Goal: Use online tool/utility: Utilize a website feature to perform a specific function

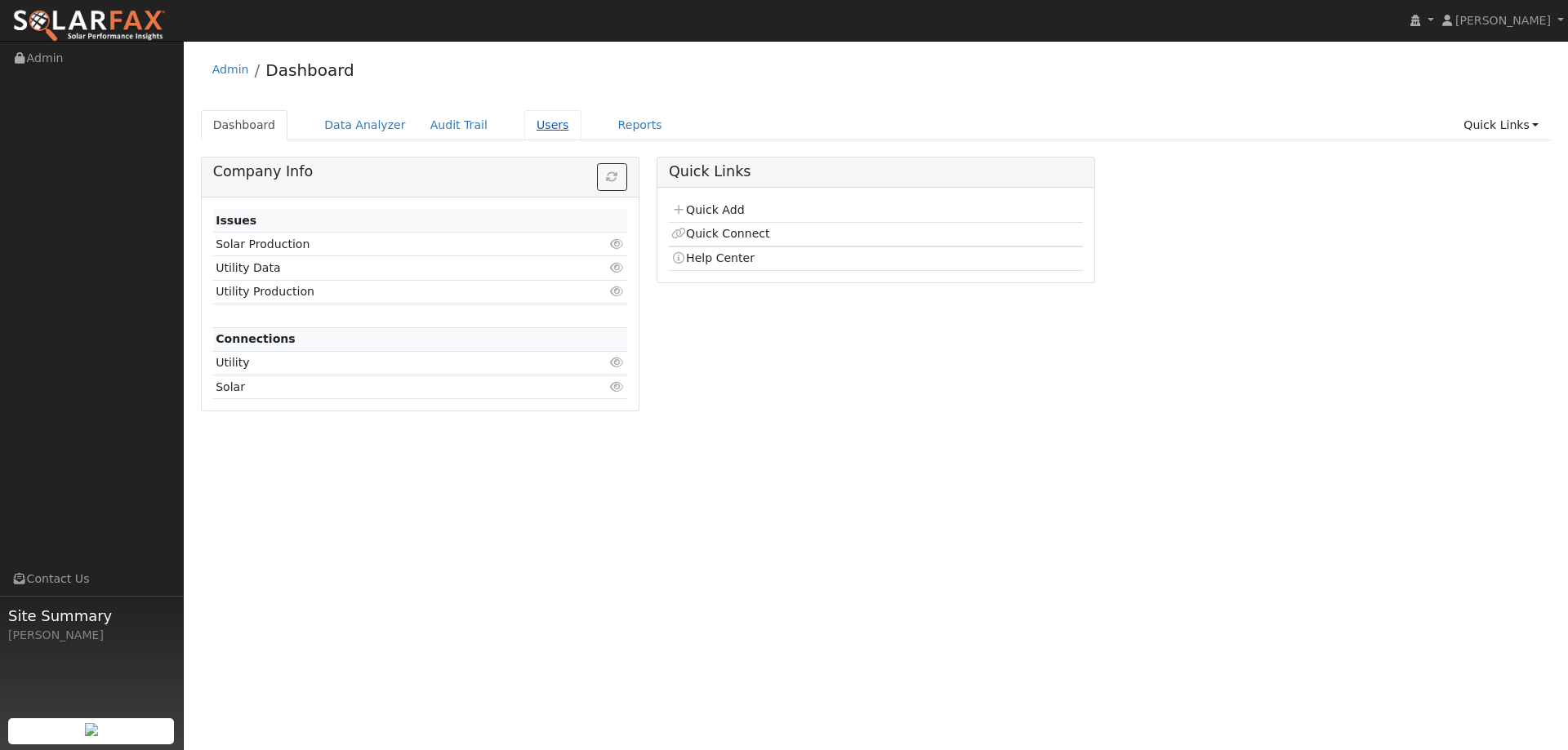
click at [529, 126] on link "Users" at bounding box center [552, 125] width 57 height 31
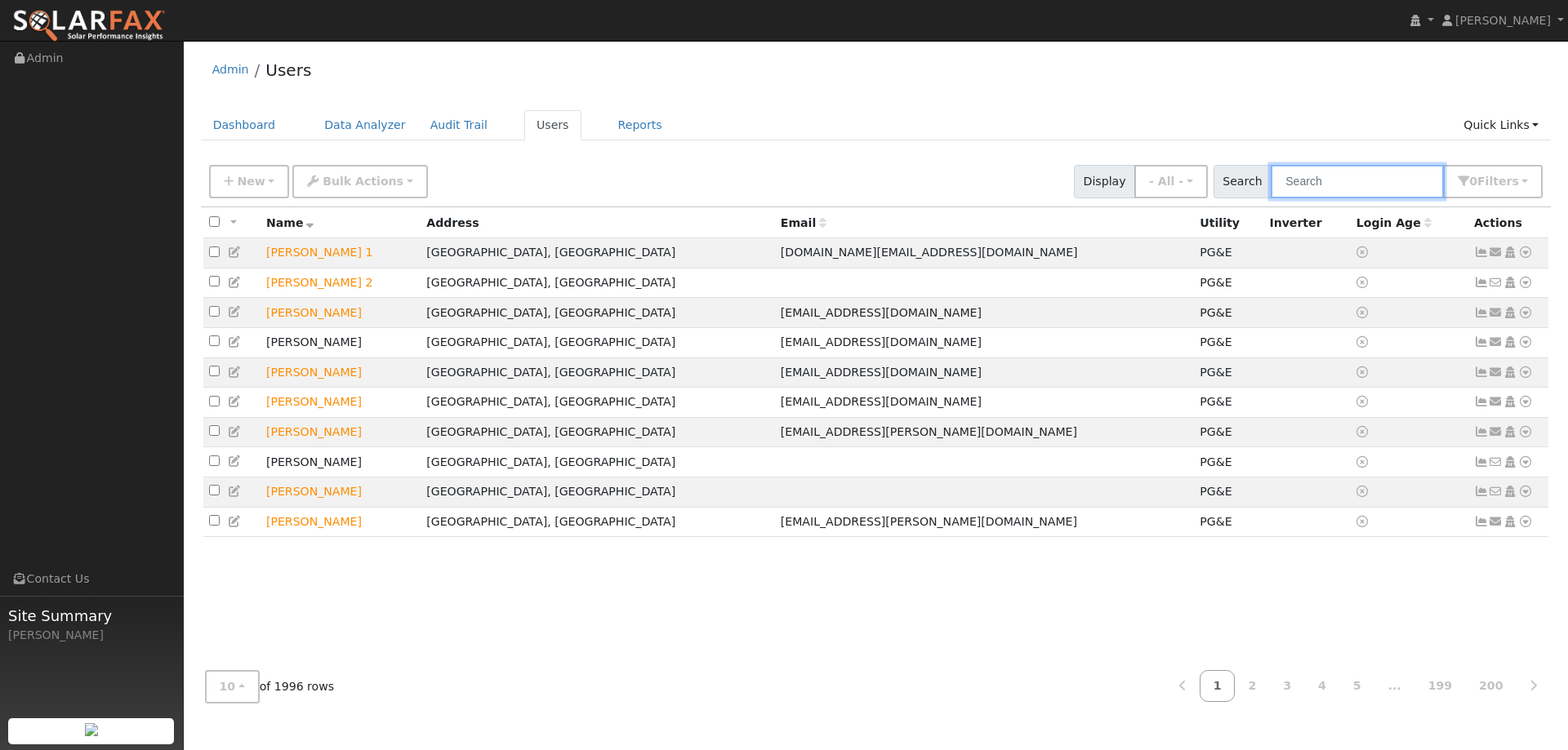
click at [1412, 182] on input "text" at bounding box center [1357, 181] width 173 height 33
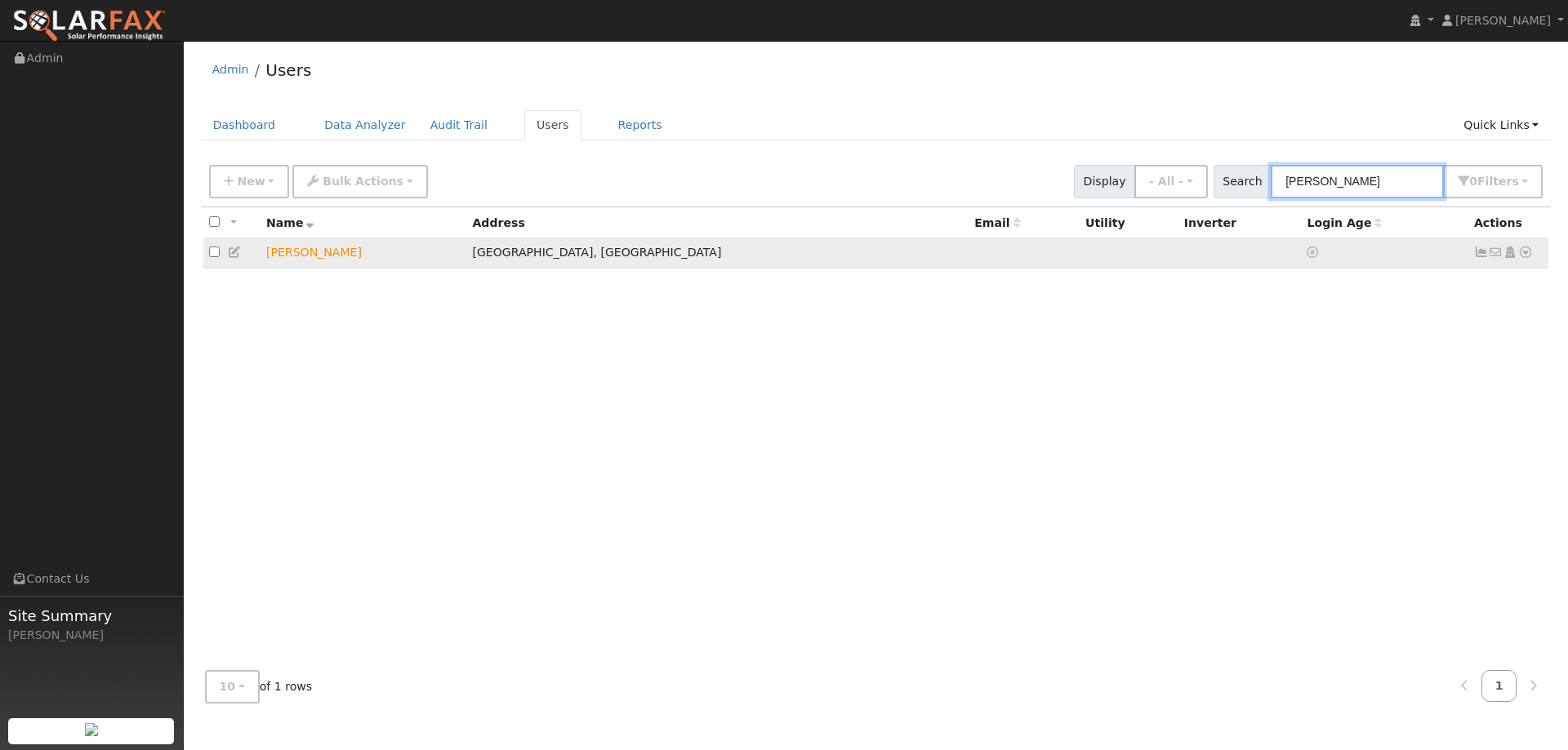
type input "Feller"
click at [1529, 245] on td "No email address Send Email... Copy a Link Reset Password Open Access Data Anal…" at bounding box center [1509, 254] width 81 height 31
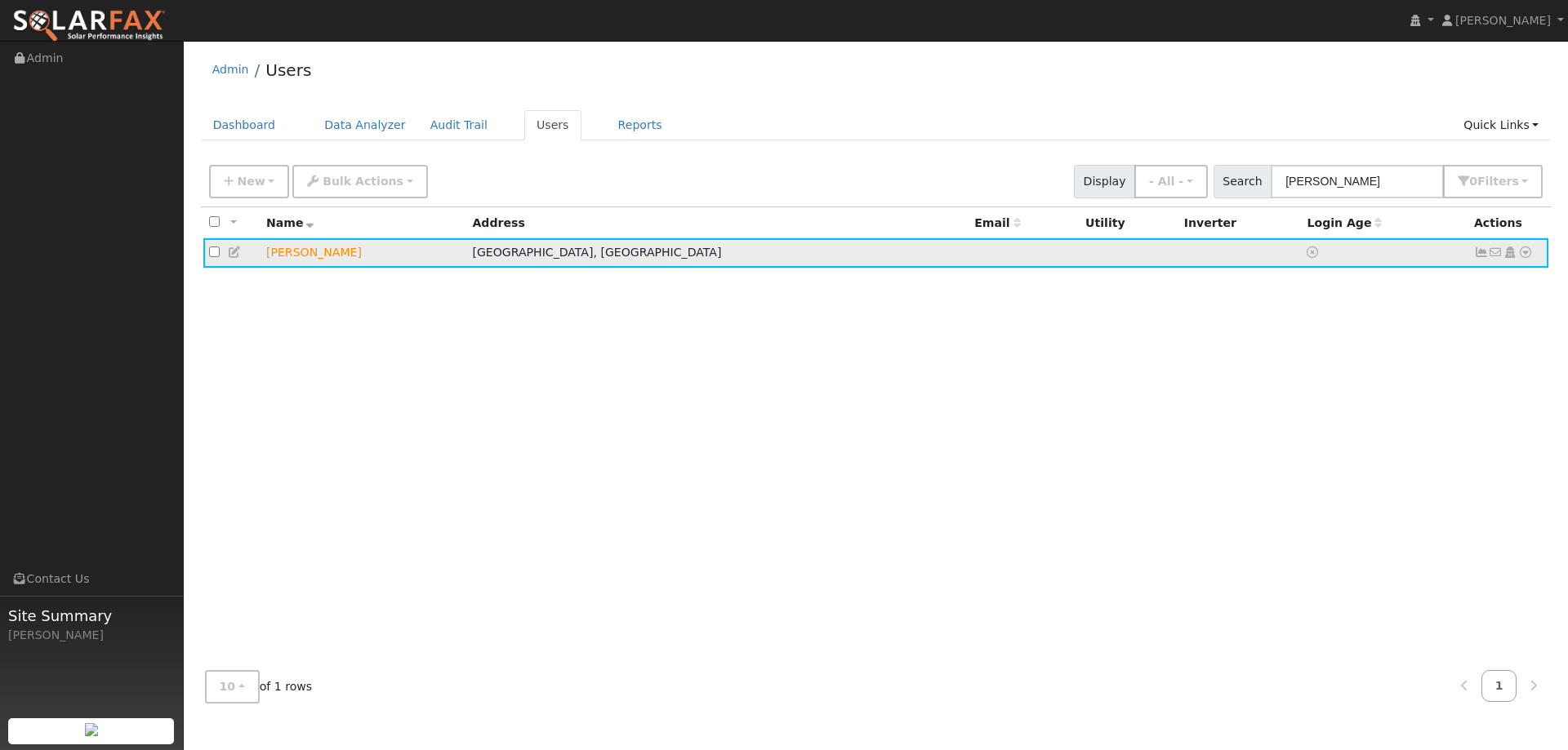
click at [1526, 245] on td "No email address Send Email... Copy a Link Reset Password Open Access Data Anal…" at bounding box center [1509, 254] width 81 height 31
click at [1526, 246] on link at bounding box center [1526, 252] width 14 height 17
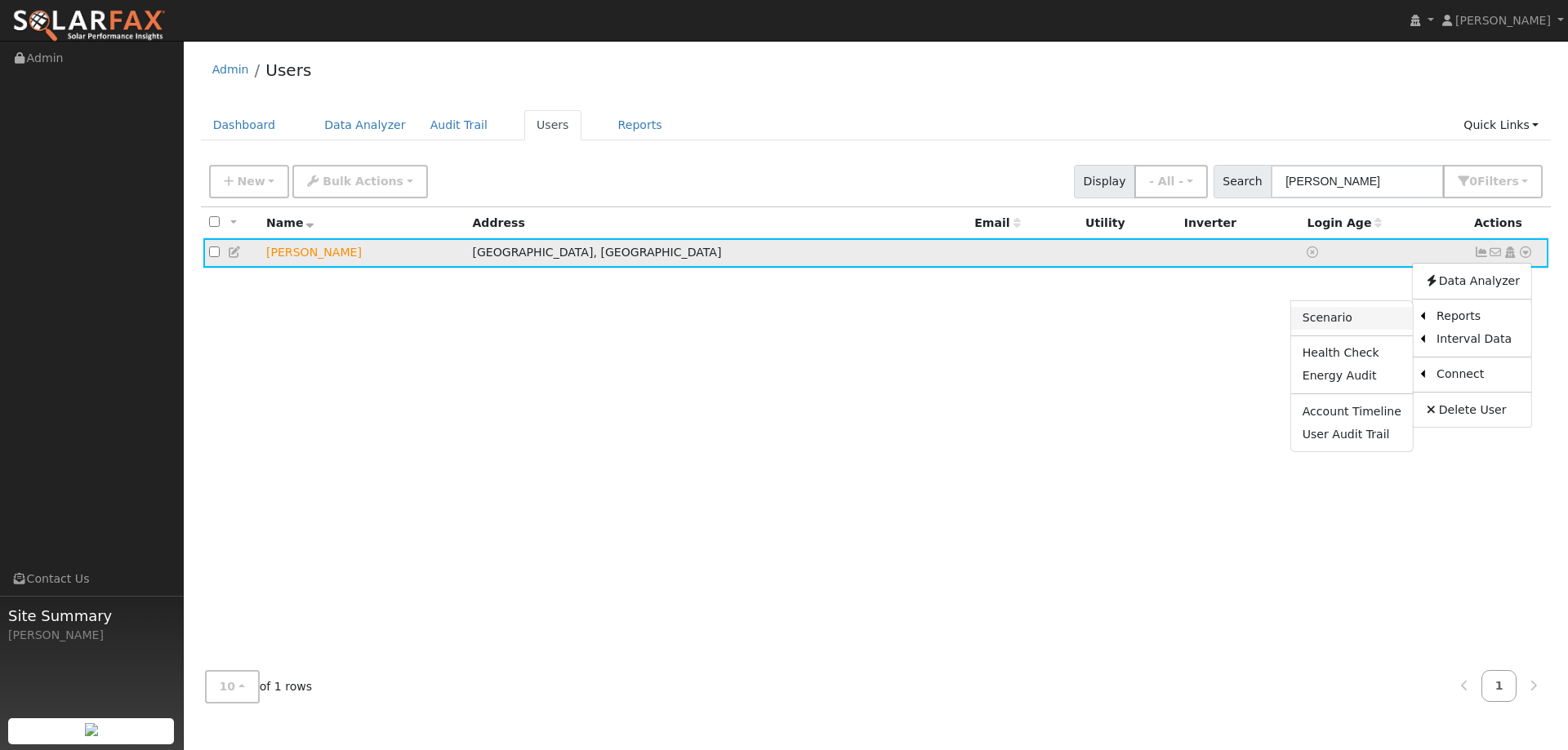
click at [1347, 323] on link "Scenario" at bounding box center [1352, 318] width 122 height 23
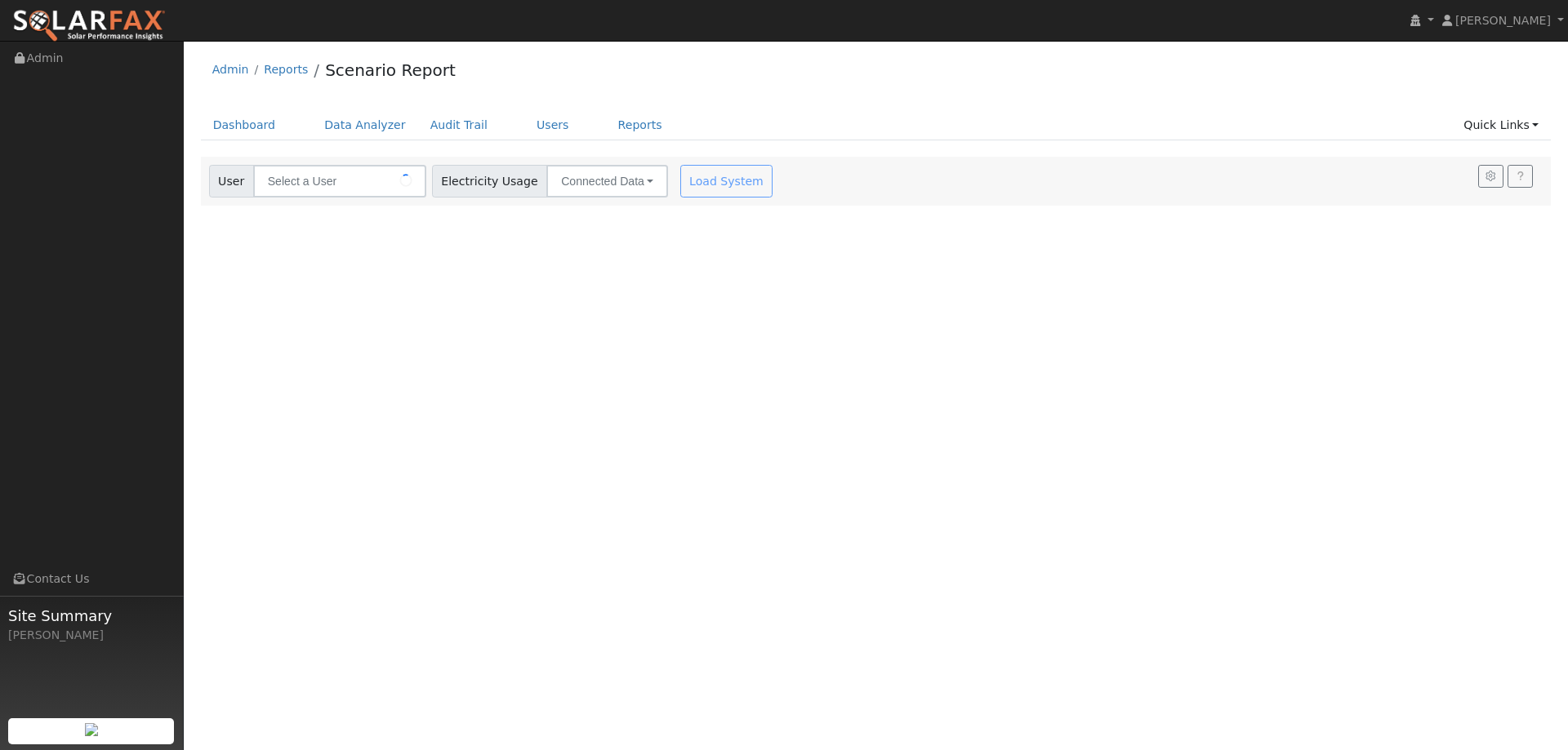
type input "[PERSON_NAME]"
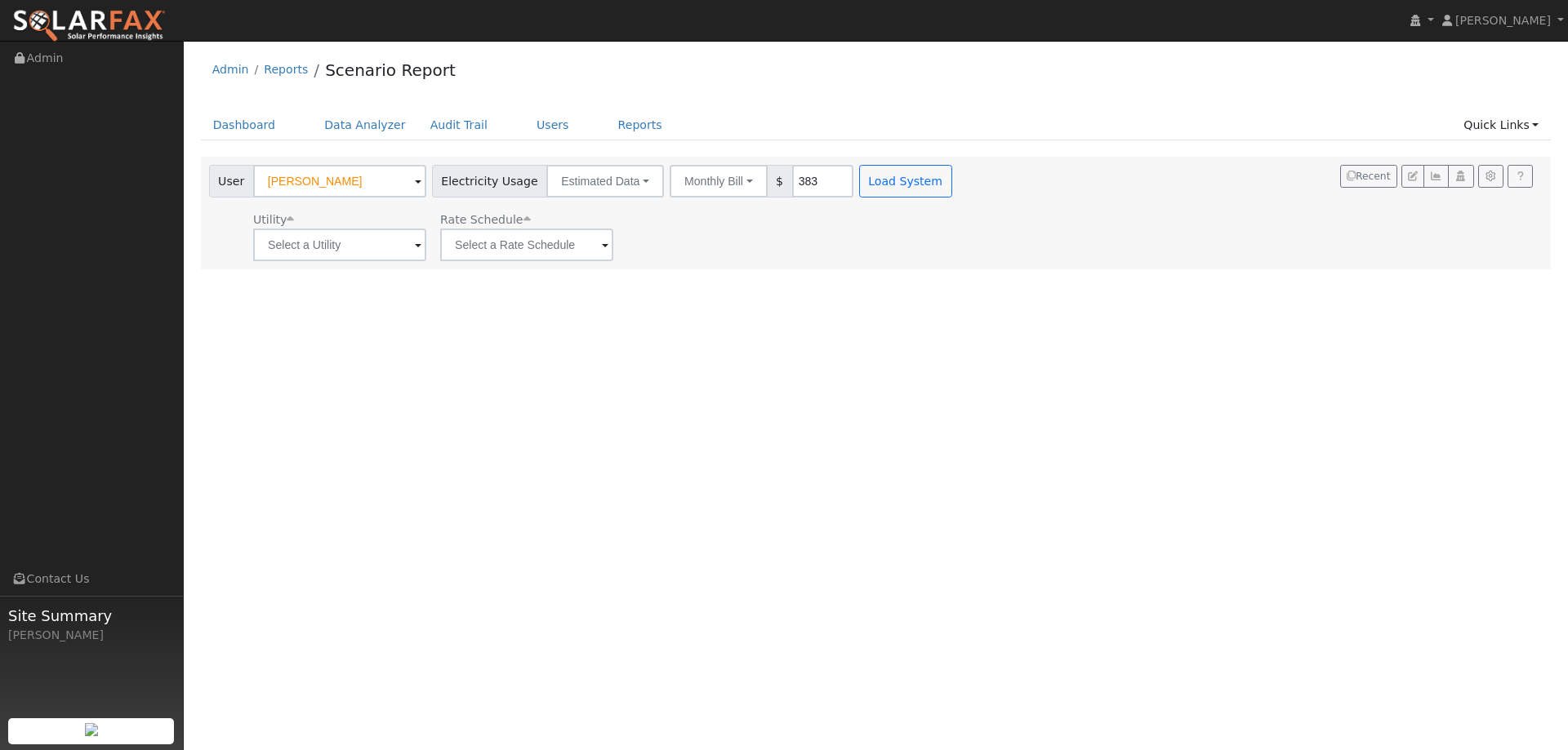
click at [735, 255] on div "Utility Rate Schedule" at bounding box center [582, 233] width 753 height 56
click at [384, 256] on input "text" at bounding box center [340, 245] width 173 height 32
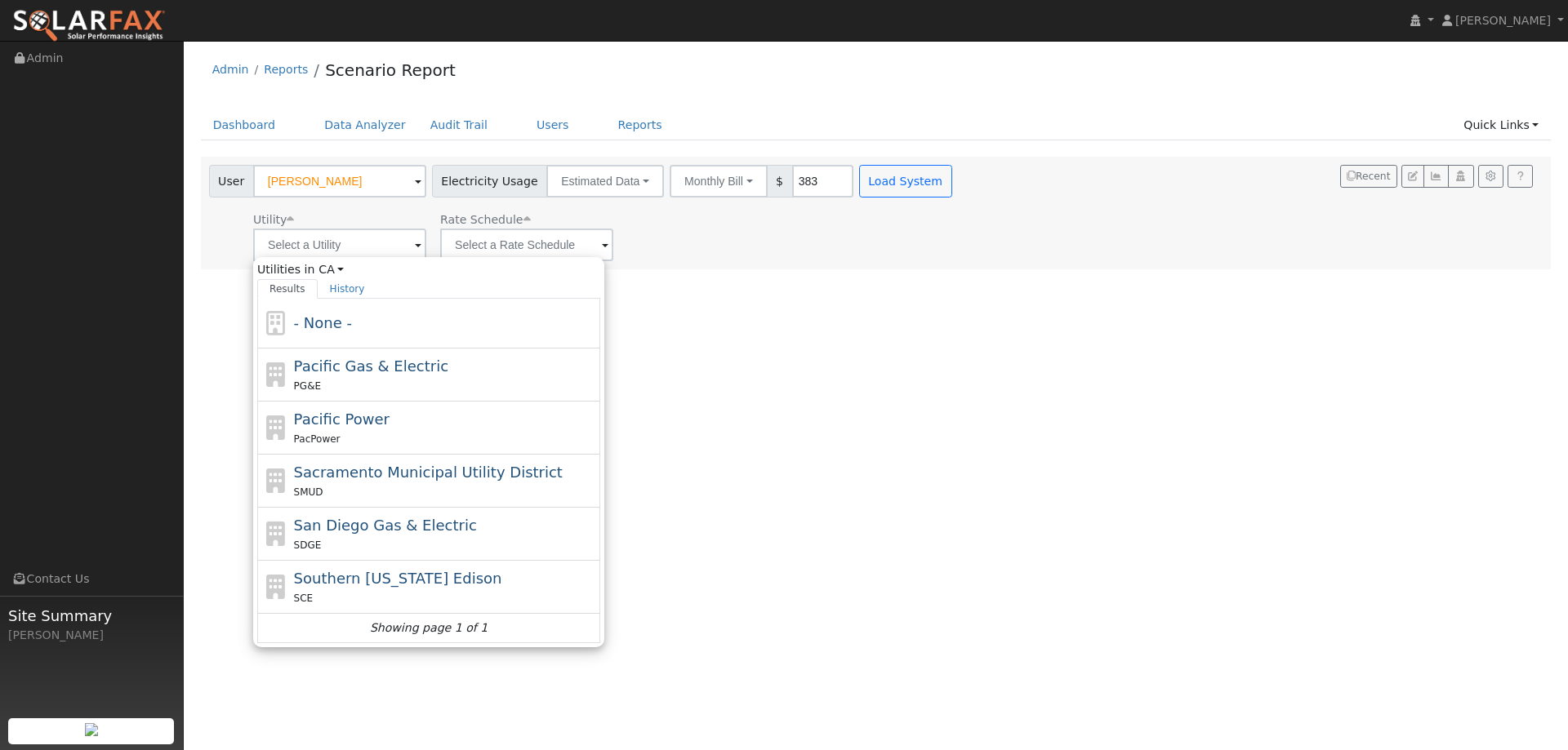
drag, startPoint x: 348, startPoint y: 382, endPoint x: 482, endPoint y: 285, distance: 165.4
click at [348, 380] on div "PG&E" at bounding box center [445, 385] width 303 height 17
type input "Pacific Gas & Electric"
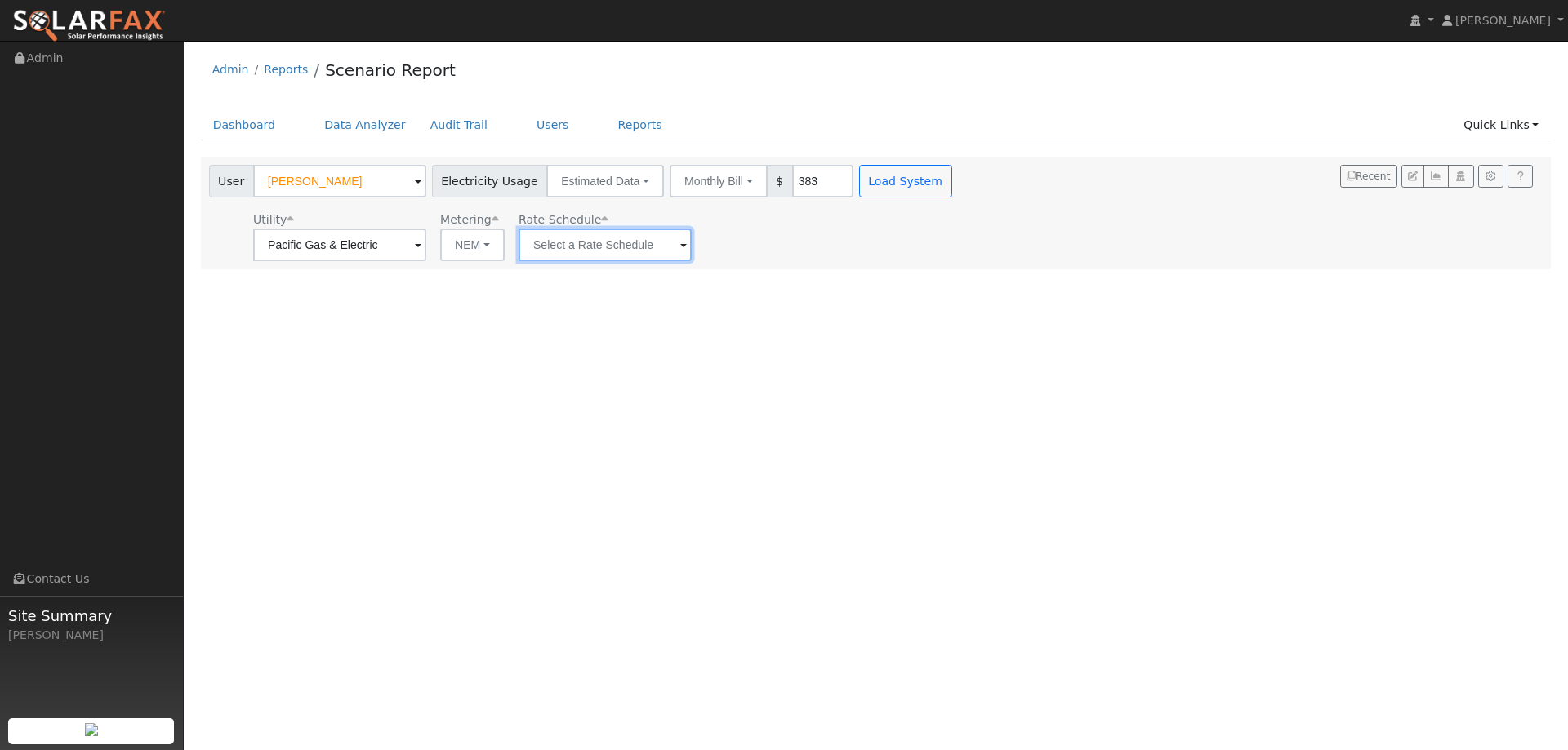
click at [564, 240] on input "text" at bounding box center [605, 245] width 173 height 32
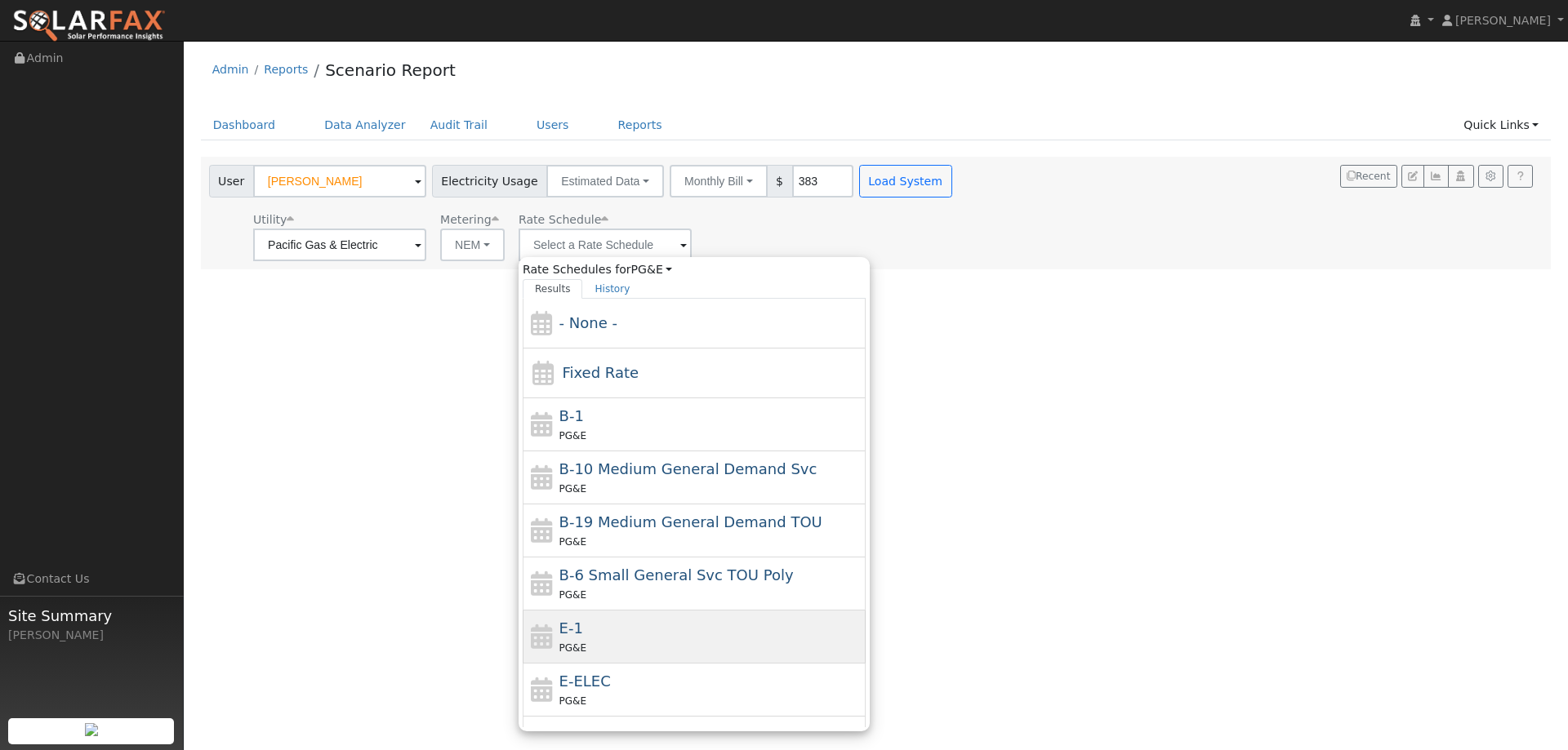
click at [627, 630] on div "E-1 PG&E" at bounding box center [711, 637] width 303 height 40
type input "E-1"
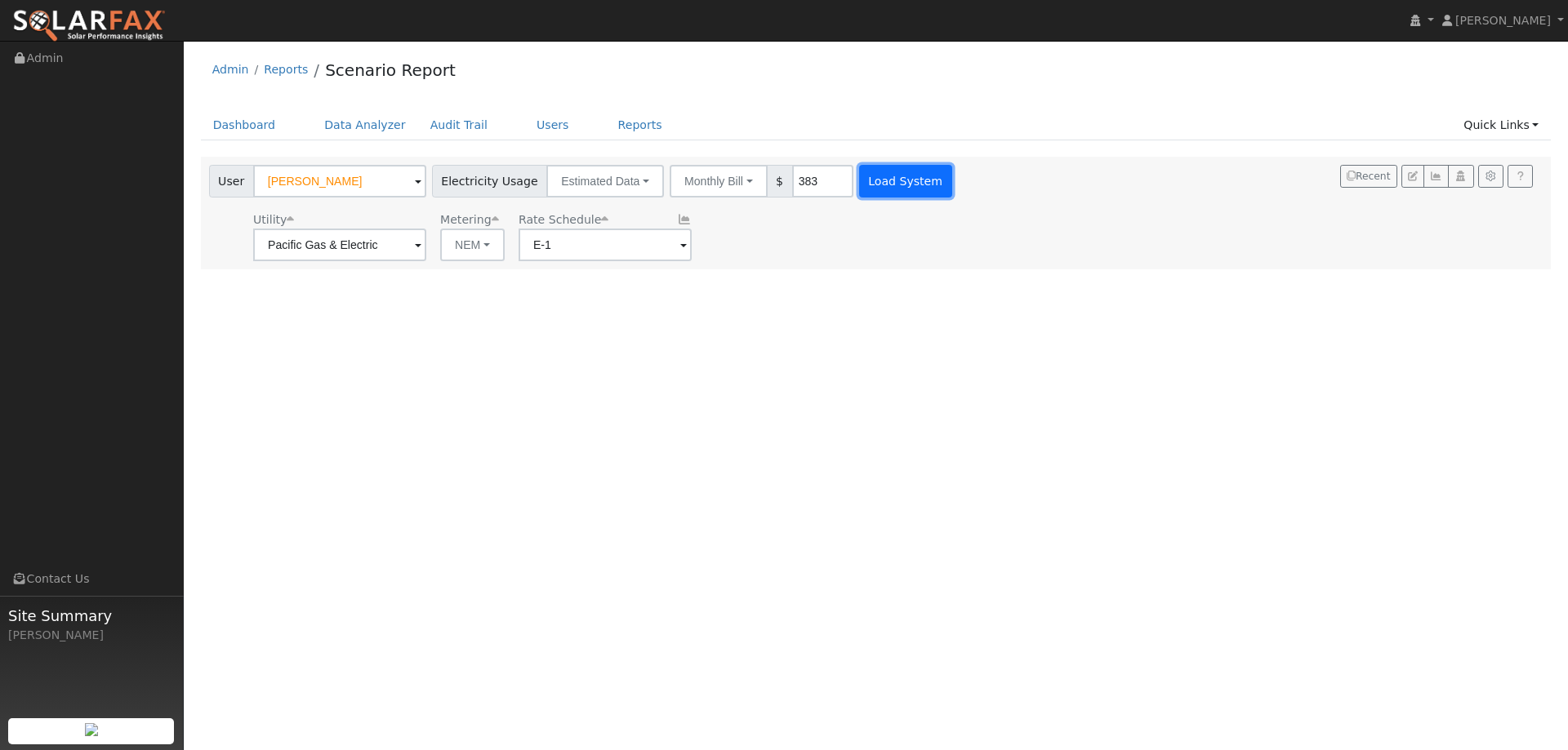
click at [906, 177] on button "Load System" at bounding box center [905, 181] width 93 height 32
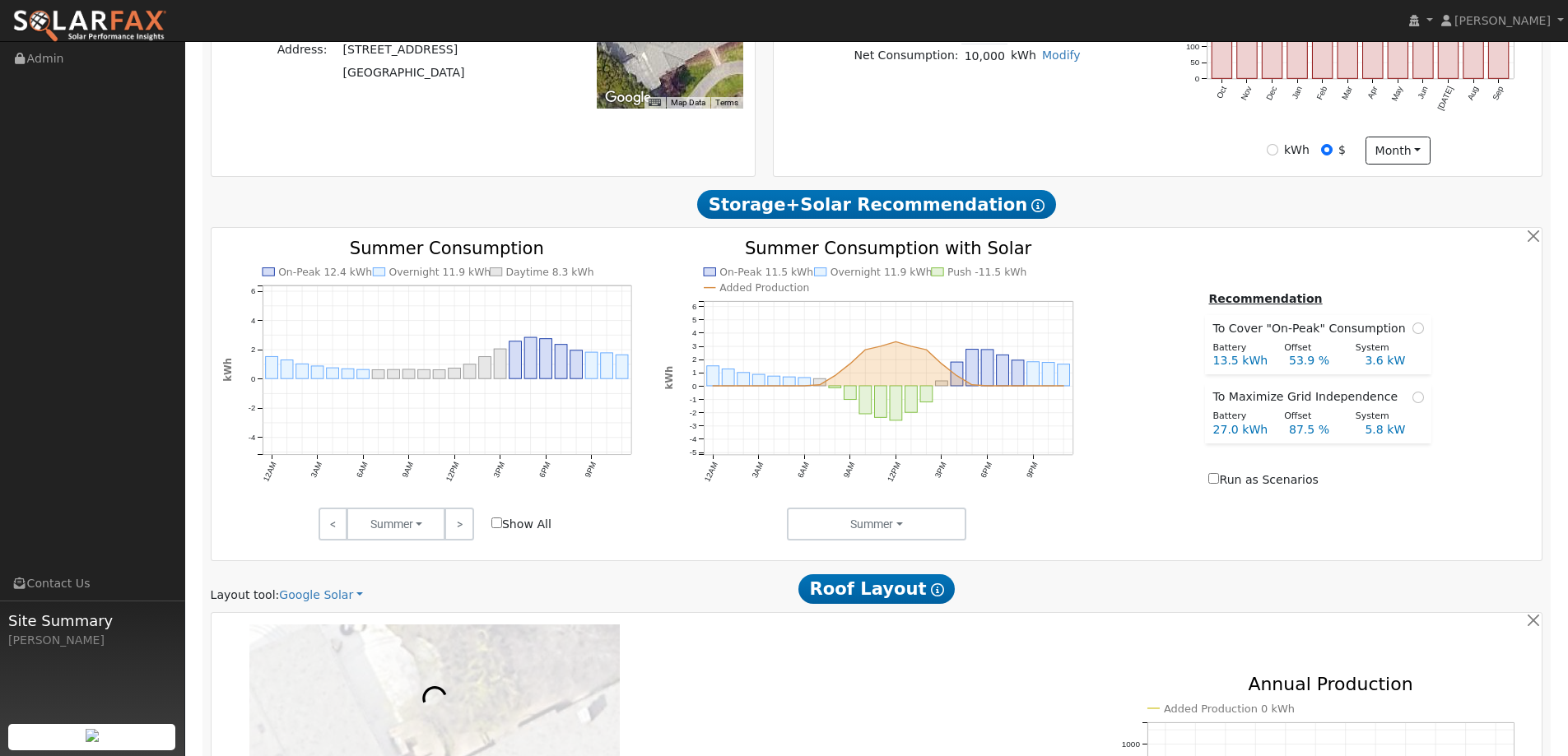
scroll to position [576, 0]
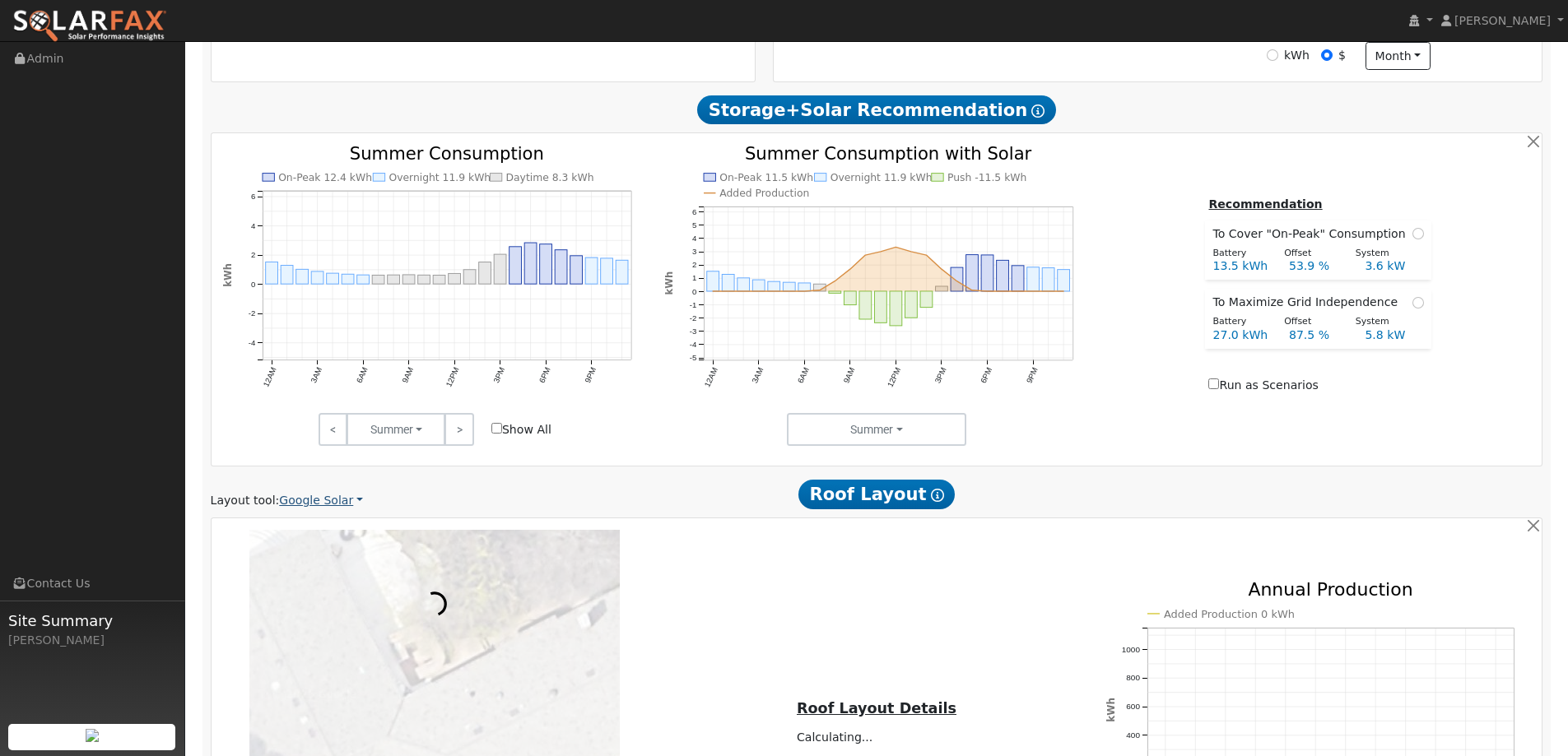
click at [332, 504] on link "Google Solar" at bounding box center [321, 500] width 84 height 17
click at [325, 579] on link "Aurora" at bounding box center [332, 575] width 114 height 23
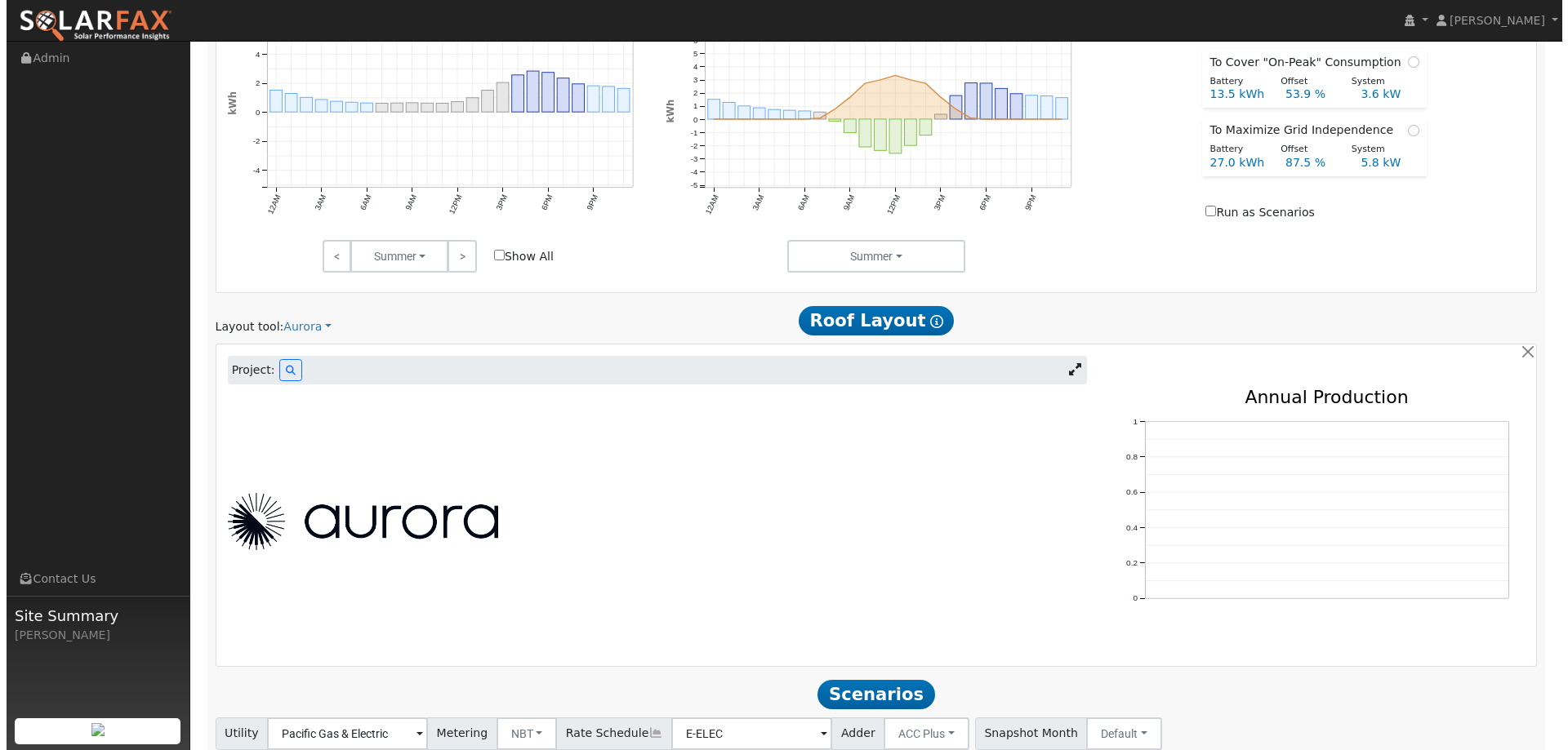
scroll to position [858, 0]
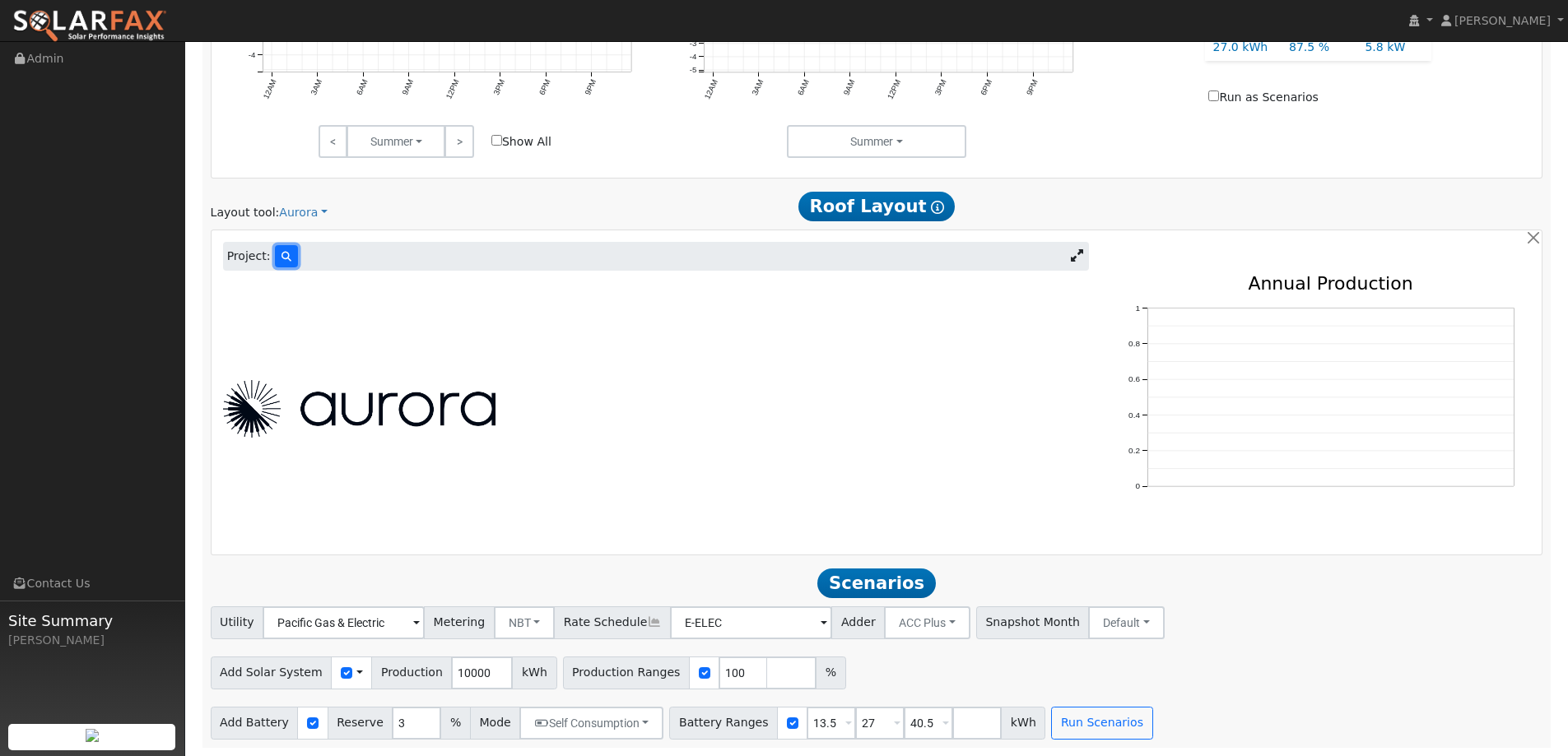
click at [281, 251] on icon at bounding box center [286, 256] width 10 height 10
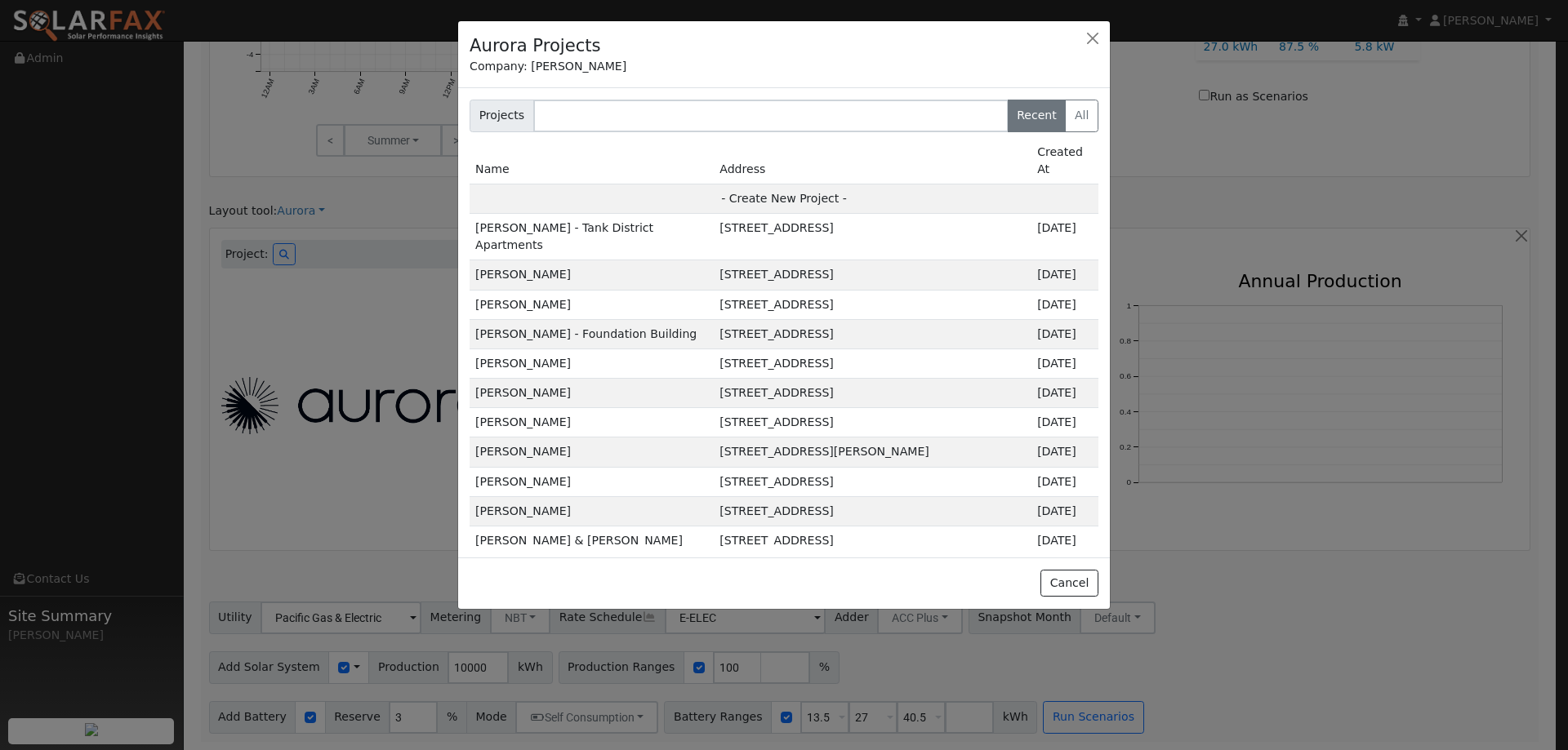
click at [725, 184] on td "- Create New Project -" at bounding box center [784, 198] width 629 height 30
type input "Paul Feller"
type input "7605 Wildflower Court"
type input "Granite Bay"
type input "CA"
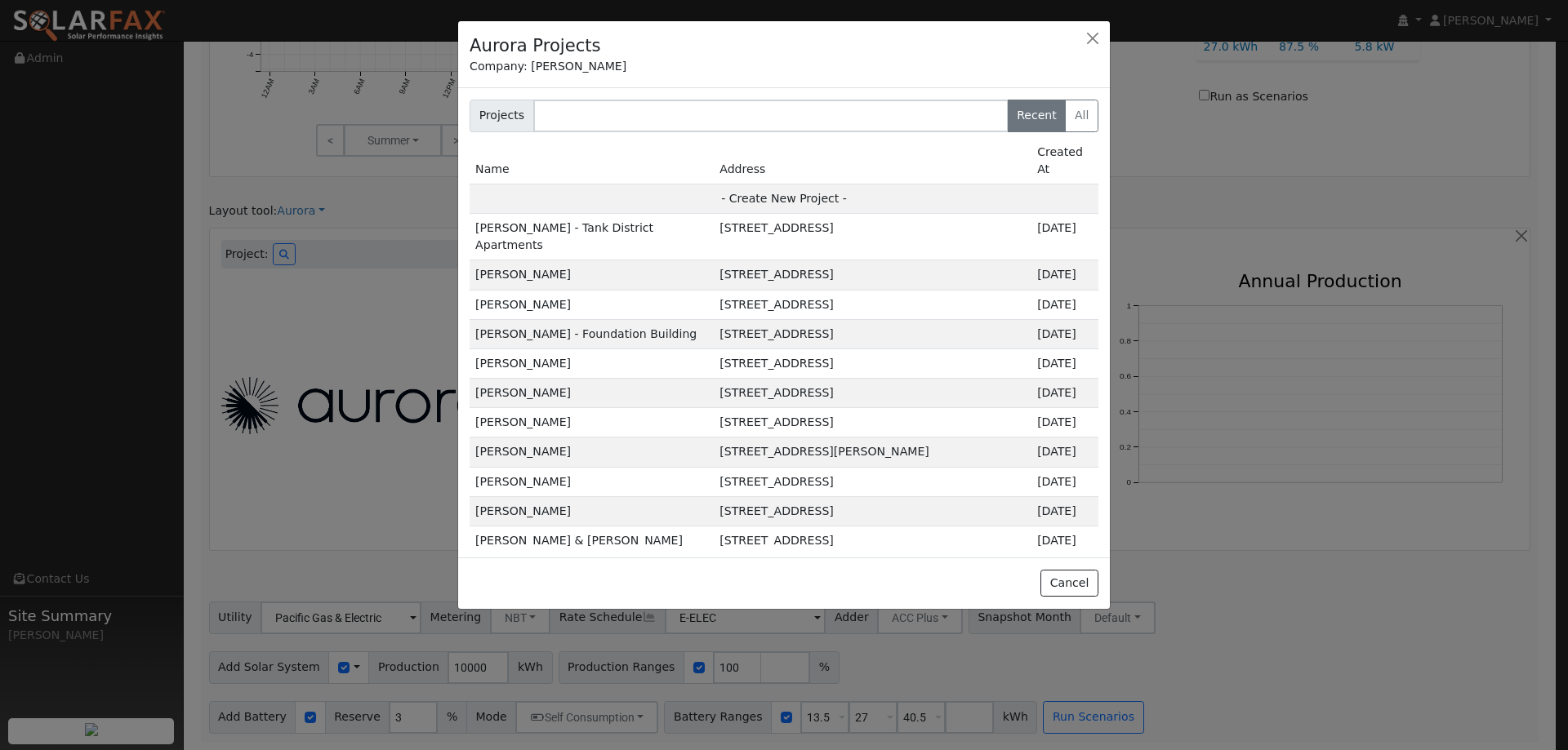
type input "95746"
type input "Design"
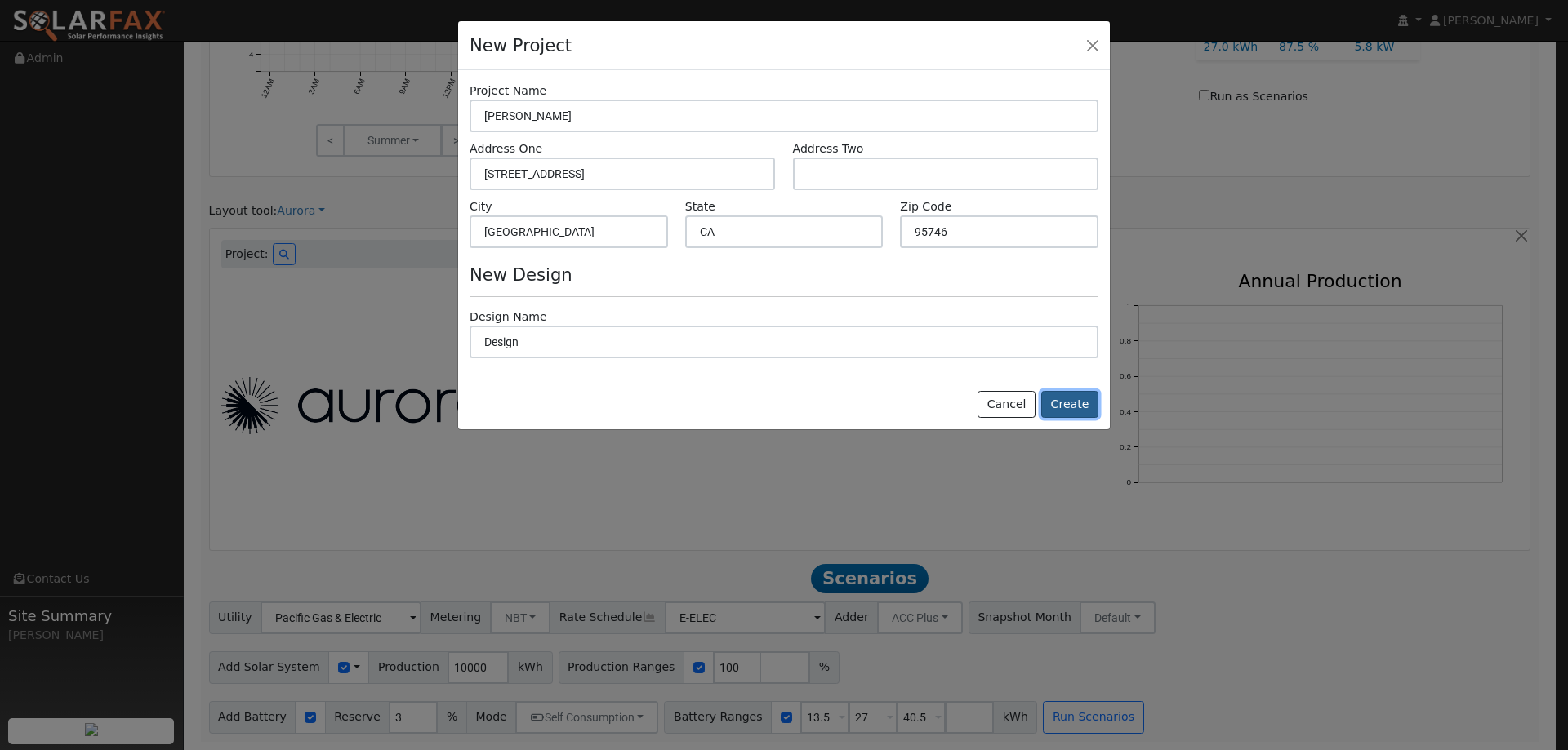
click at [1089, 402] on button "Create" at bounding box center [1069, 404] width 57 height 28
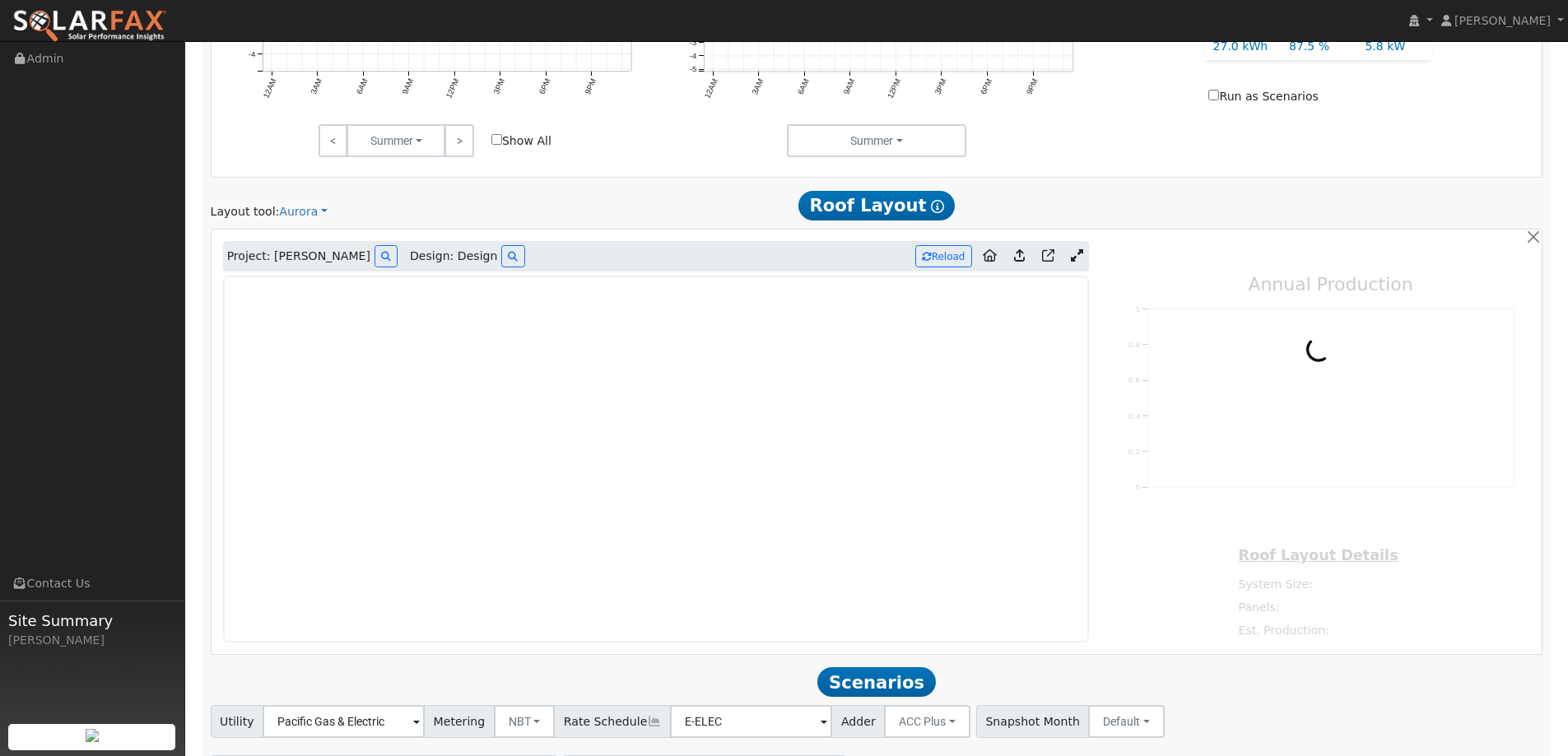
type input "0"
click at [103, 13] on img at bounding box center [90, 26] width 154 height 34
